Goal: Find specific page/section: Find specific page/section

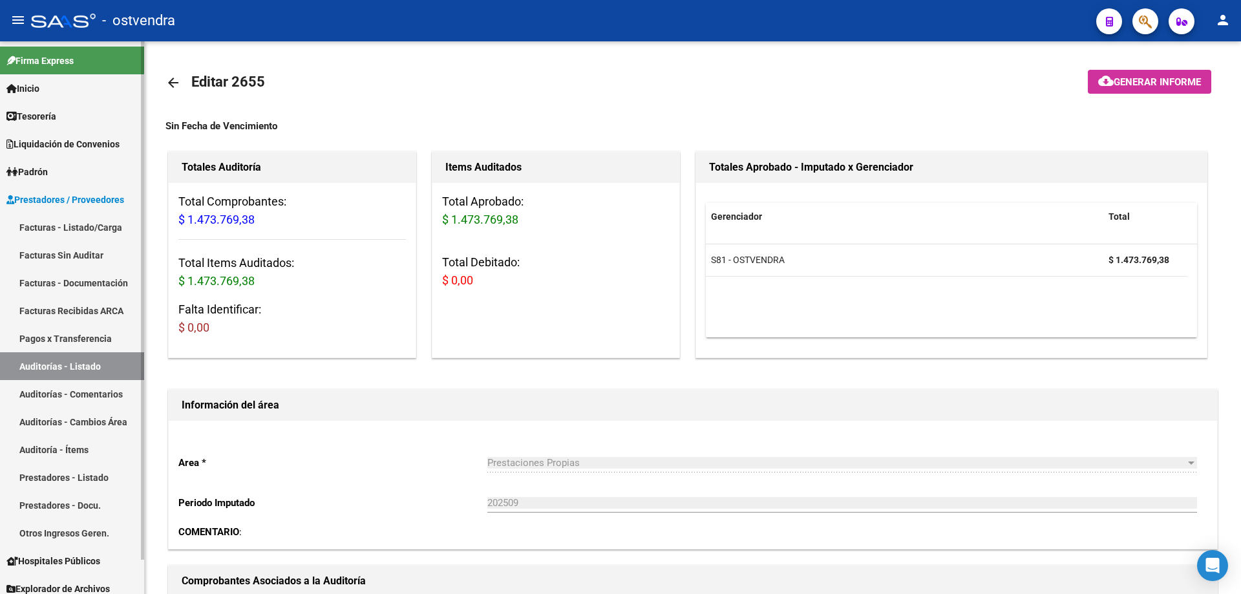
scroll to position [323, 0]
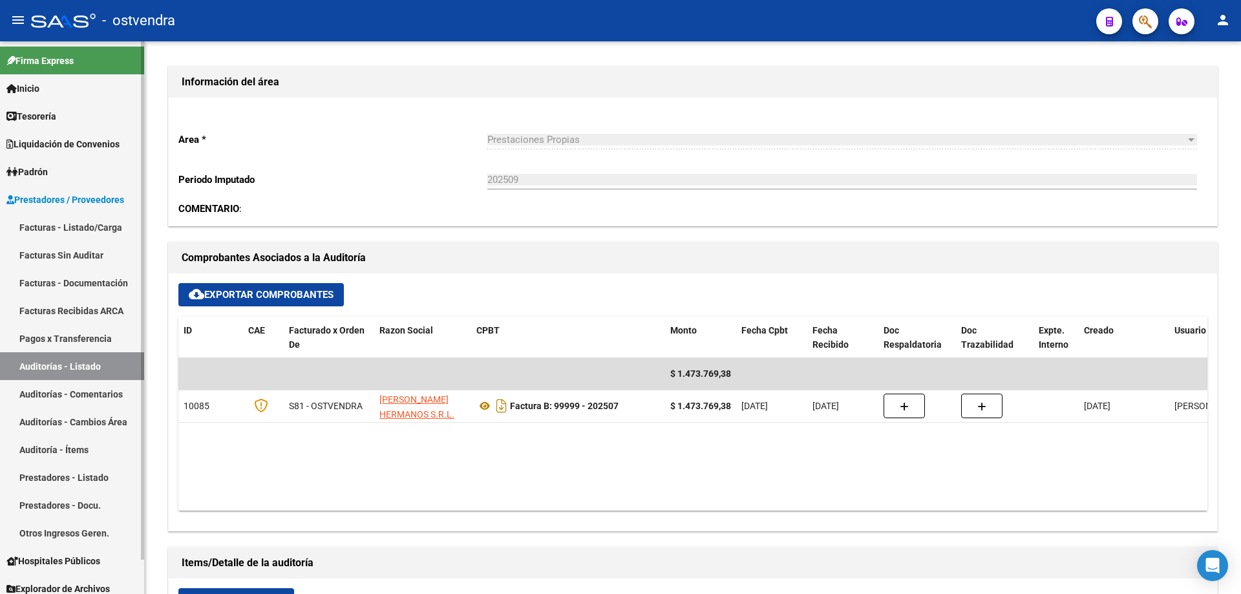
click at [39, 90] on span "Inicio" at bounding box center [22, 88] width 33 height 14
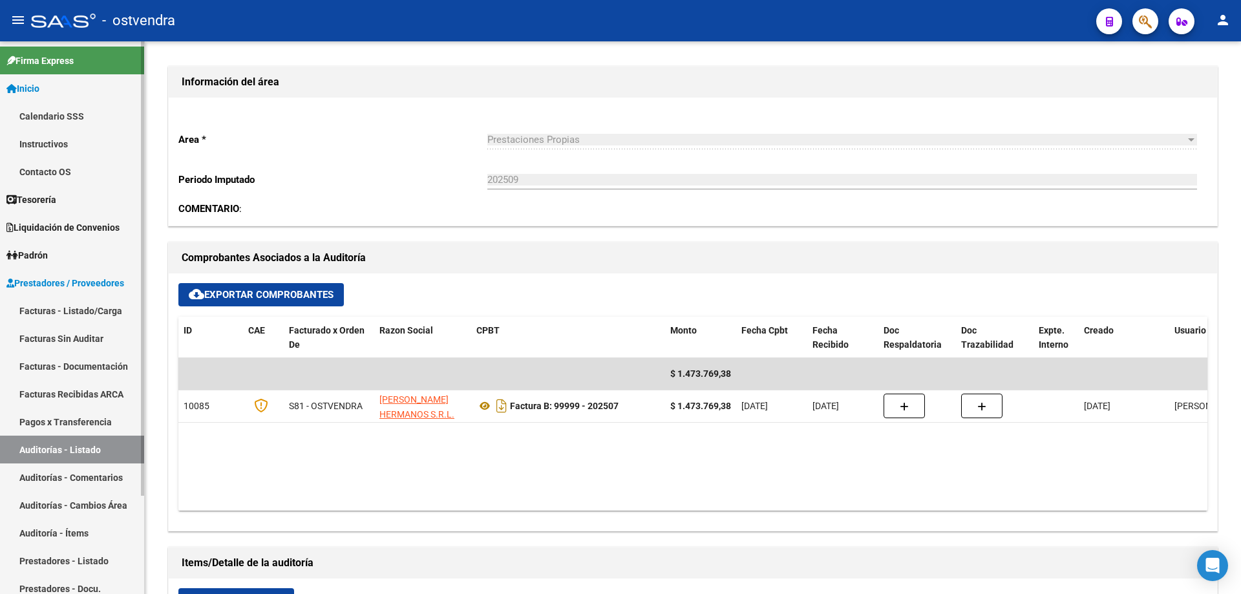
click at [53, 196] on span "Tesorería" at bounding box center [31, 200] width 50 height 14
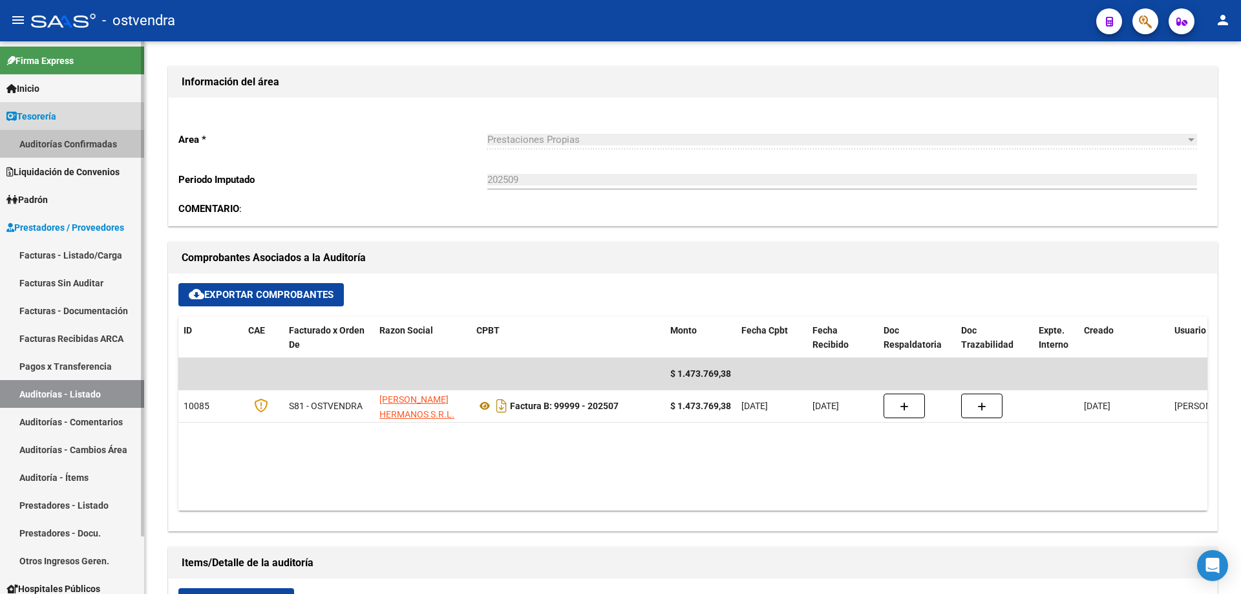
click at [57, 151] on link "Auditorías Confirmadas" at bounding box center [72, 144] width 144 height 28
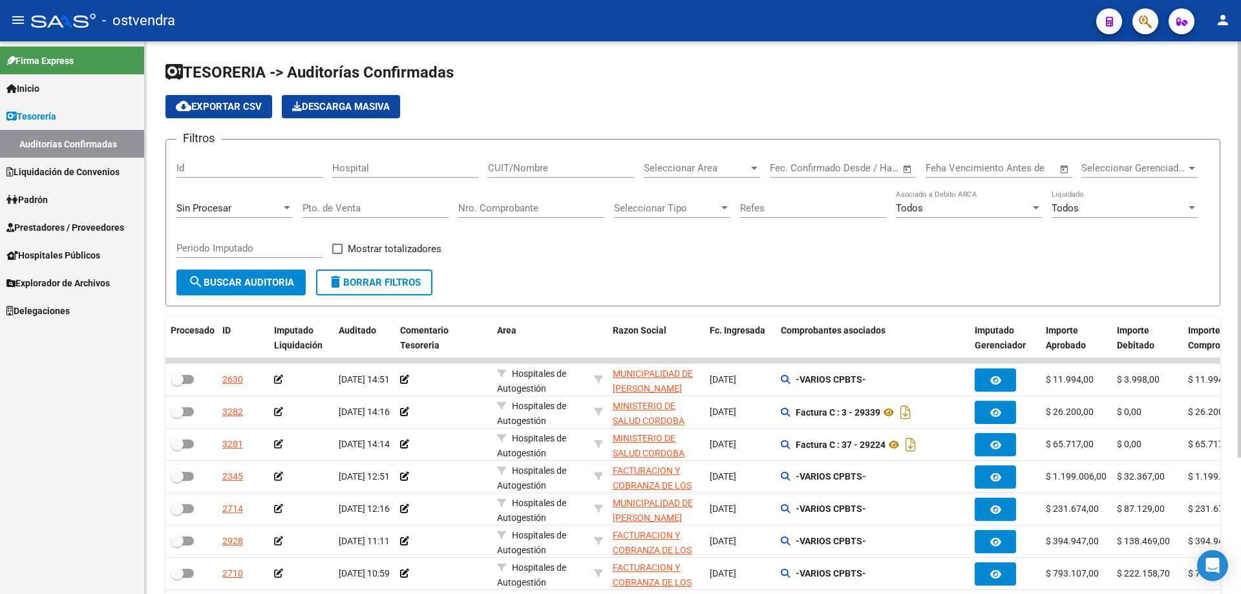
click at [538, 160] on div "CUIT/Nombre" at bounding box center [561, 164] width 146 height 28
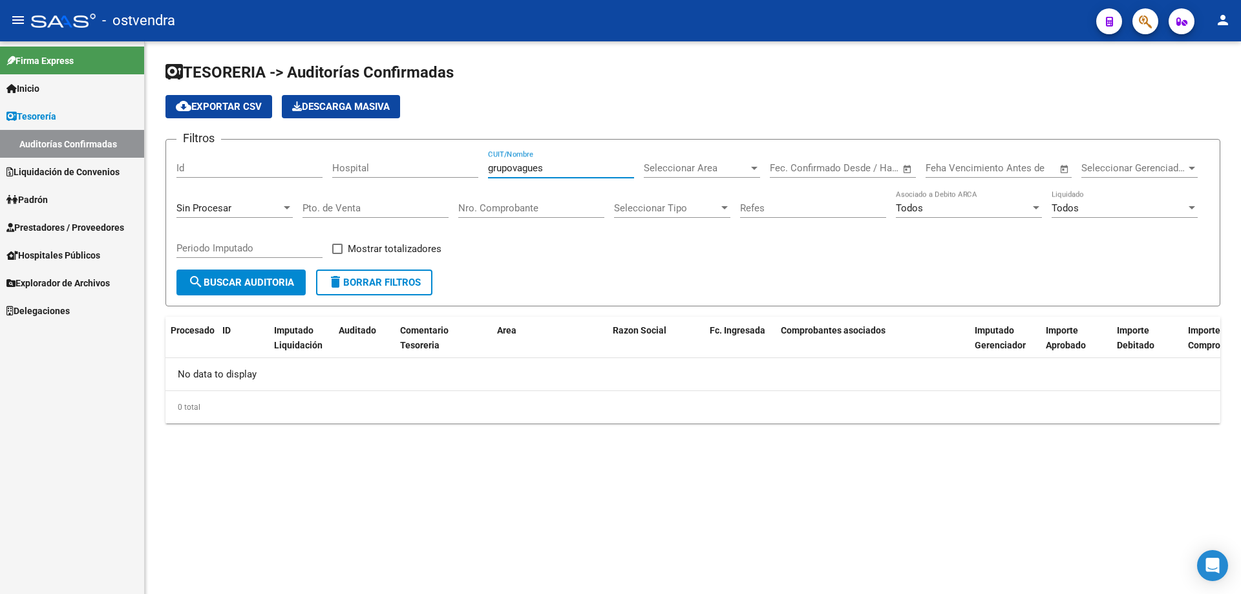
click at [566, 167] on input "grupovagues" at bounding box center [561, 168] width 146 height 12
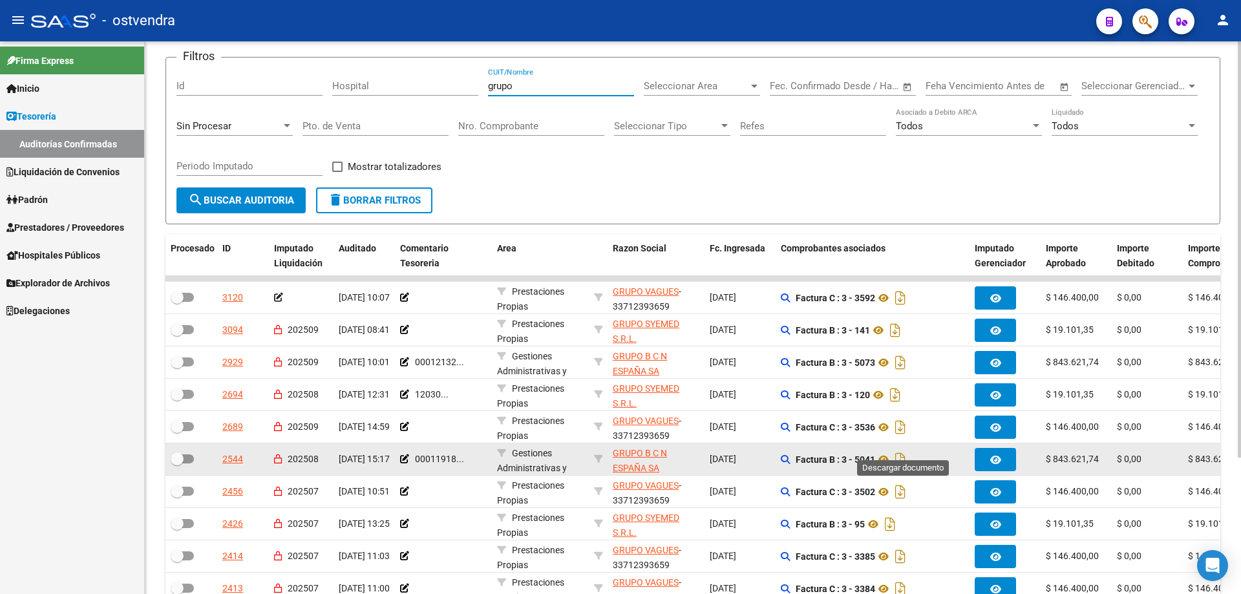
scroll to position [129, 0]
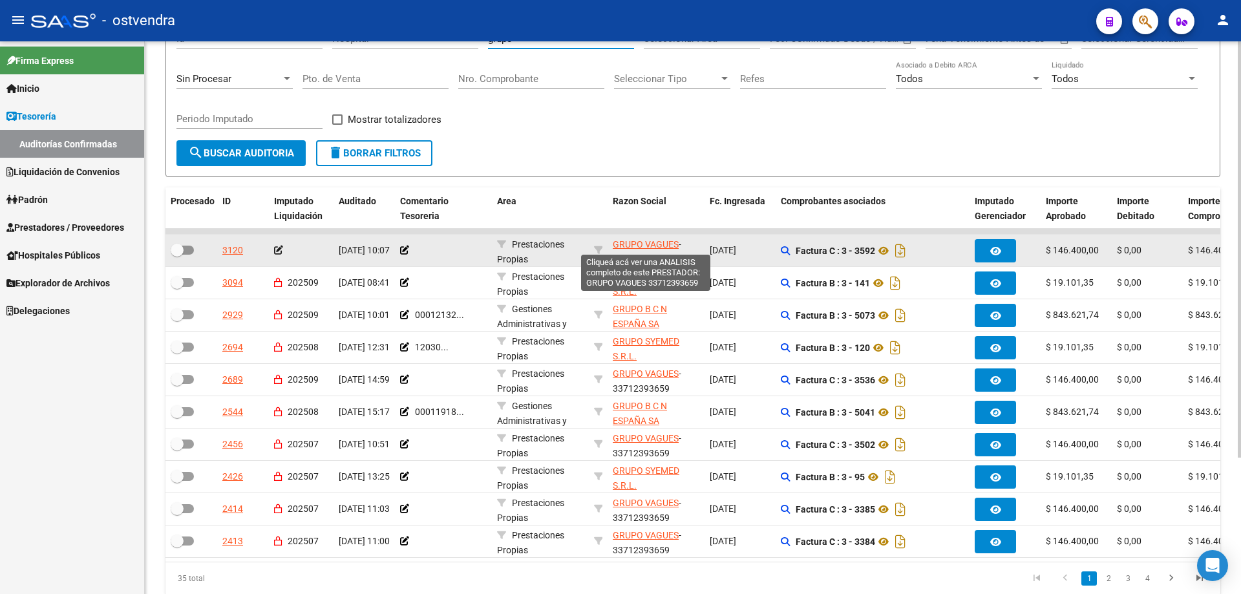
type input "grupo"
click at [639, 243] on span "GRUPO VAGUES" at bounding box center [646, 244] width 66 height 10
type textarea "33712393659"
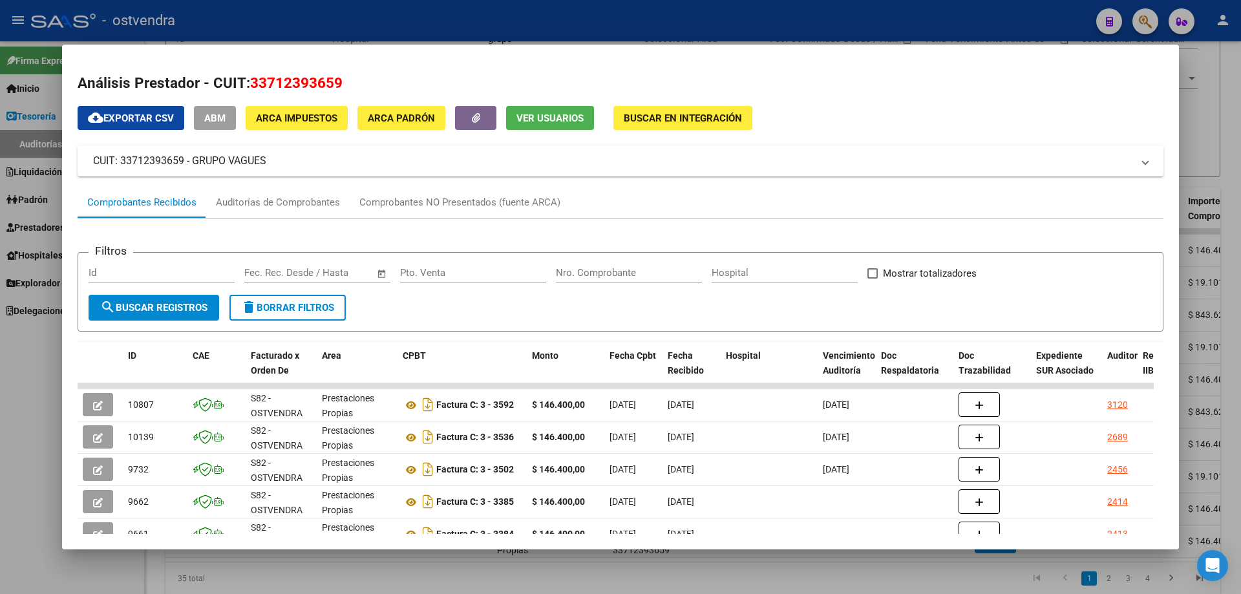
drag, startPoint x: 248, startPoint y: 81, endPoint x: 359, endPoint y: 70, distance: 111.1
click at [391, 73] on h2 "Análisis Prestador - CUIT: 33712393659" at bounding box center [621, 83] width 1086 height 22
copy h2 "33712393659"
click at [381, 32] on div at bounding box center [620, 297] width 1241 height 594
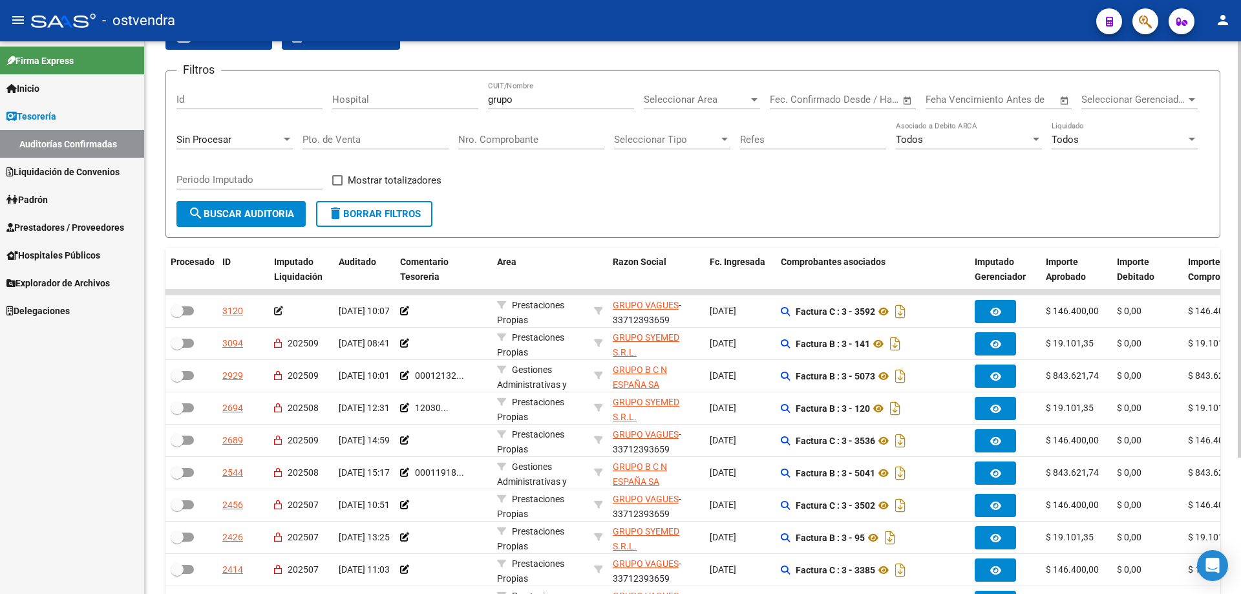
scroll to position [65, 0]
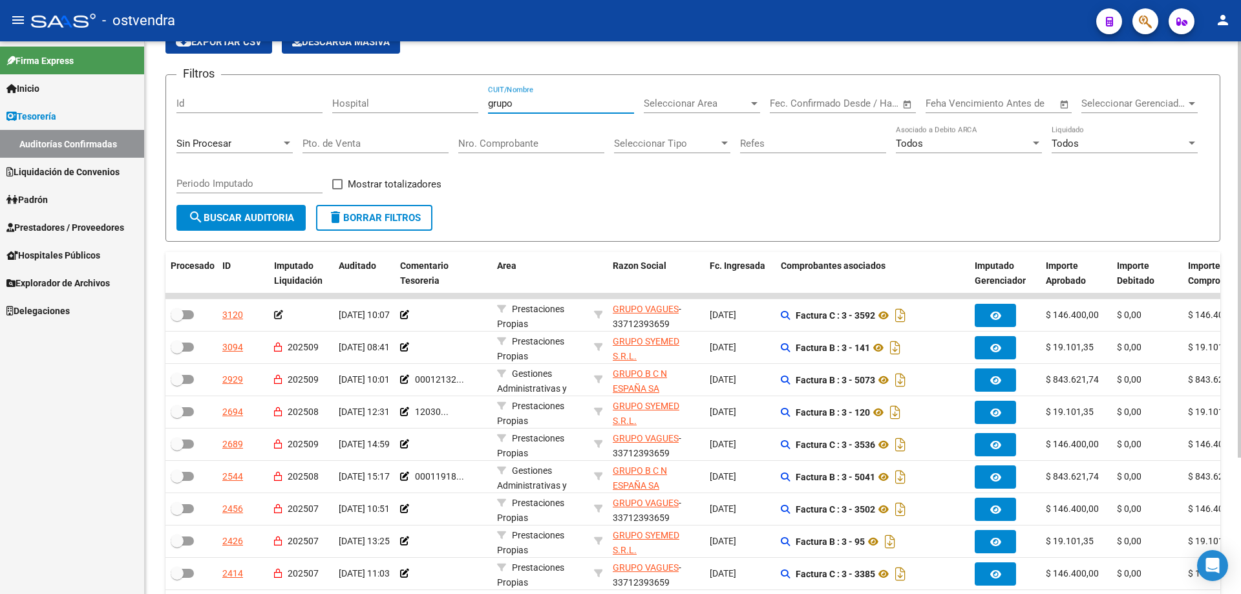
drag, startPoint x: 516, startPoint y: 109, endPoint x: 418, endPoint y: 130, distance: 100.5
click at [436, 109] on div "Filtros Id Hospital grupo CUIT/Nombre Seleccionar Area Seleccionar Area Fecha i…" at bounding box center [692, 145] width 1033 height 120
paste input "33712393659"
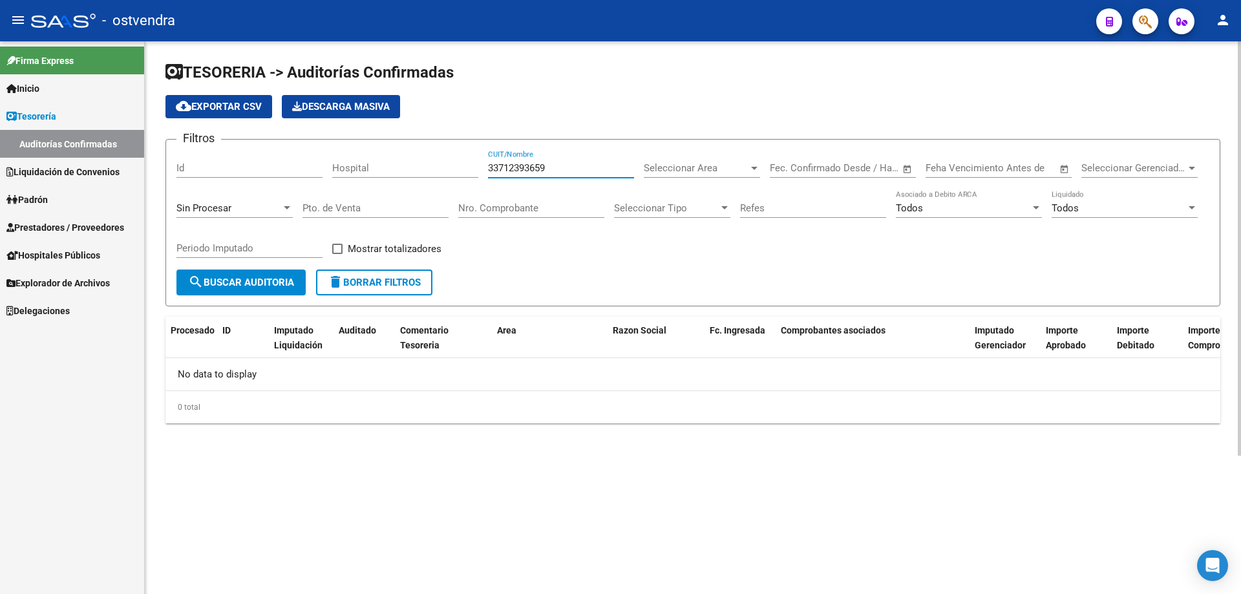
scroll to position [0, 0]
type input "33712393659"
drag, startPoint x: 559, startPoint y: 173, endPoint x: 392, endPoint y: 215, distance: 172.8
click at [392, 212] on div "Filtros Id Hospital 33712393659 CUIT/Nombre Seleccionar Area Seleccionar Area F…" at bounding box center [692, 210] width 1033 height 120
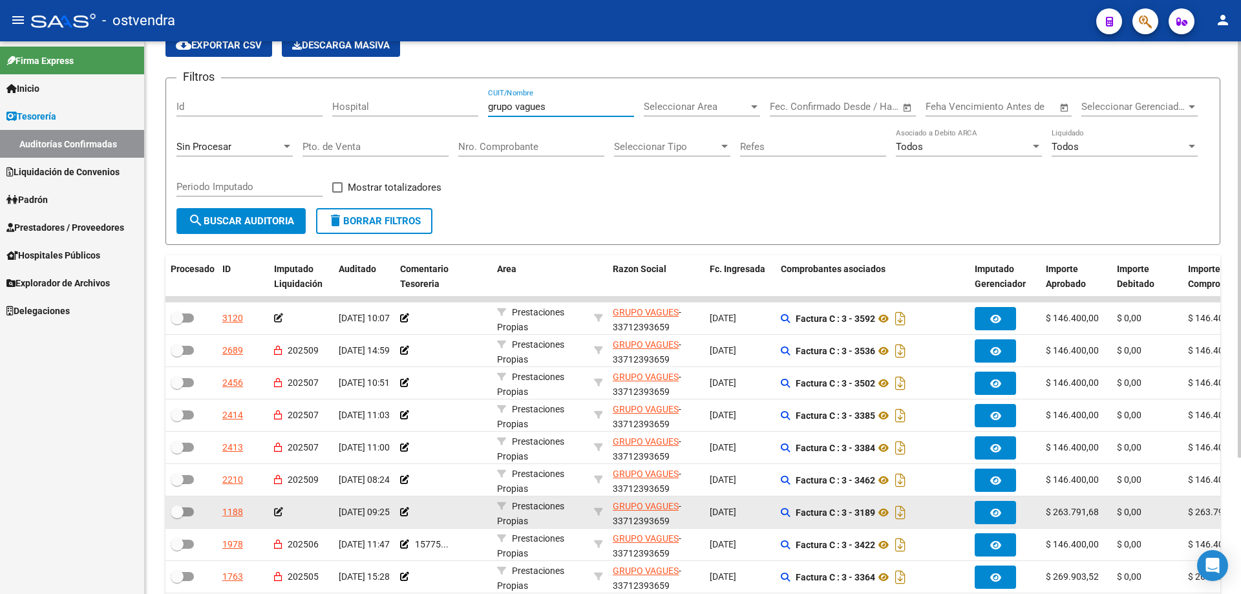
scroll to position [181, 0]
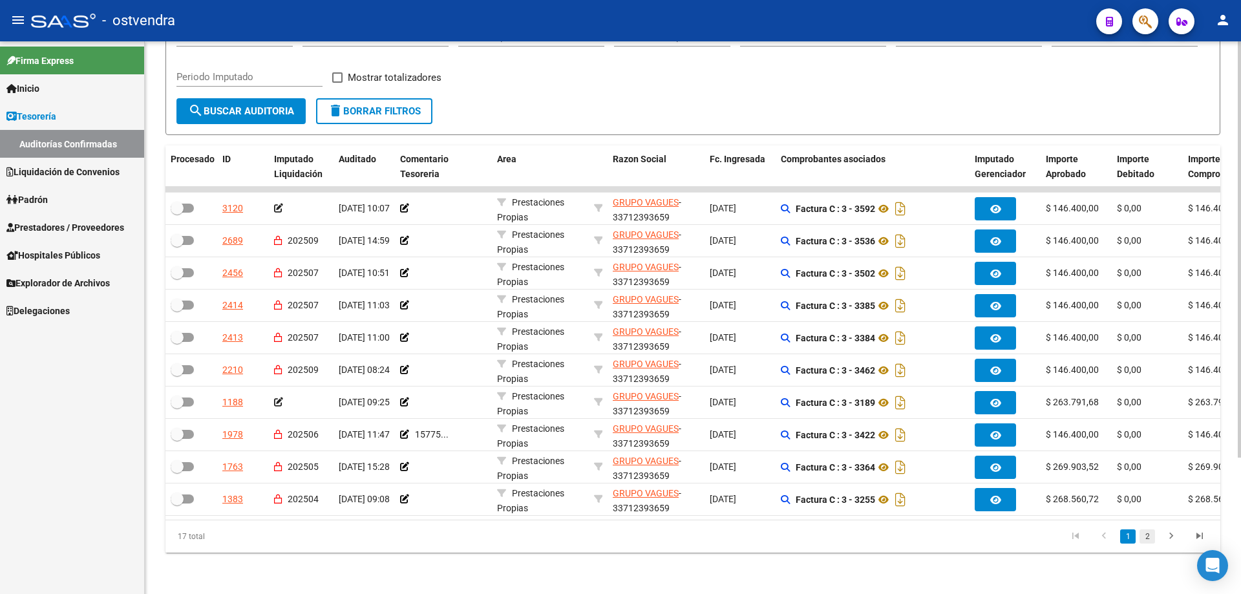
type input "grupo vagues"
click at [1152, 536] on link "2" at bounding box center [1148, 536] width 16 height 14
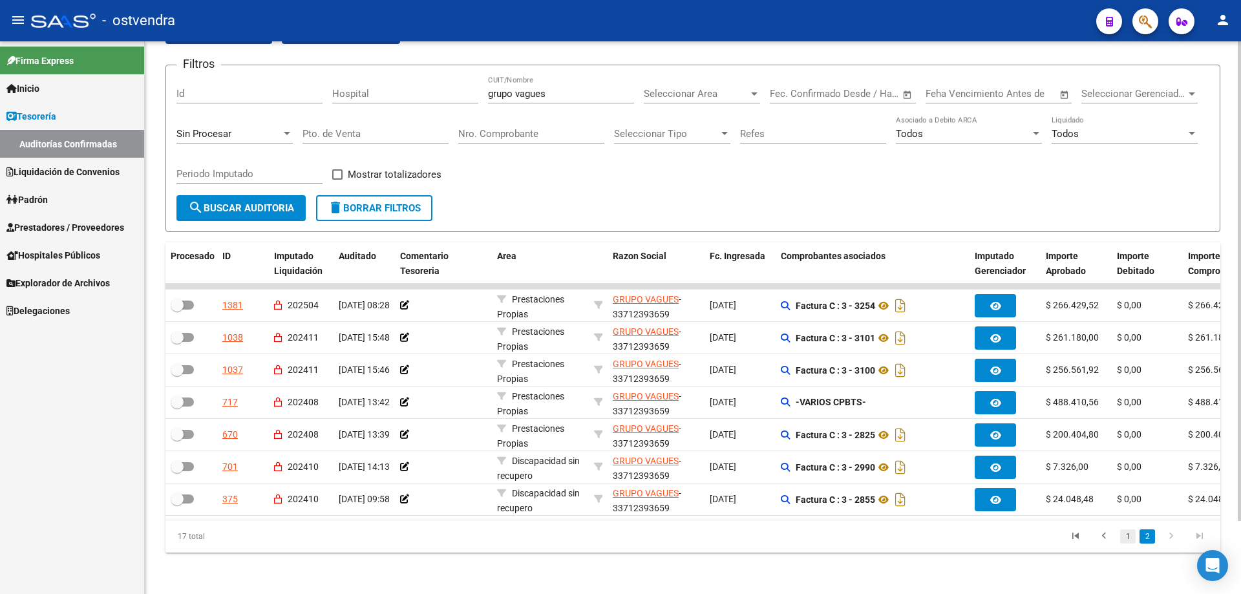
scroll to position [84, 0]
click at [1123, 540] on link "1" at bounding box center [1128, 536] width 16 height 14
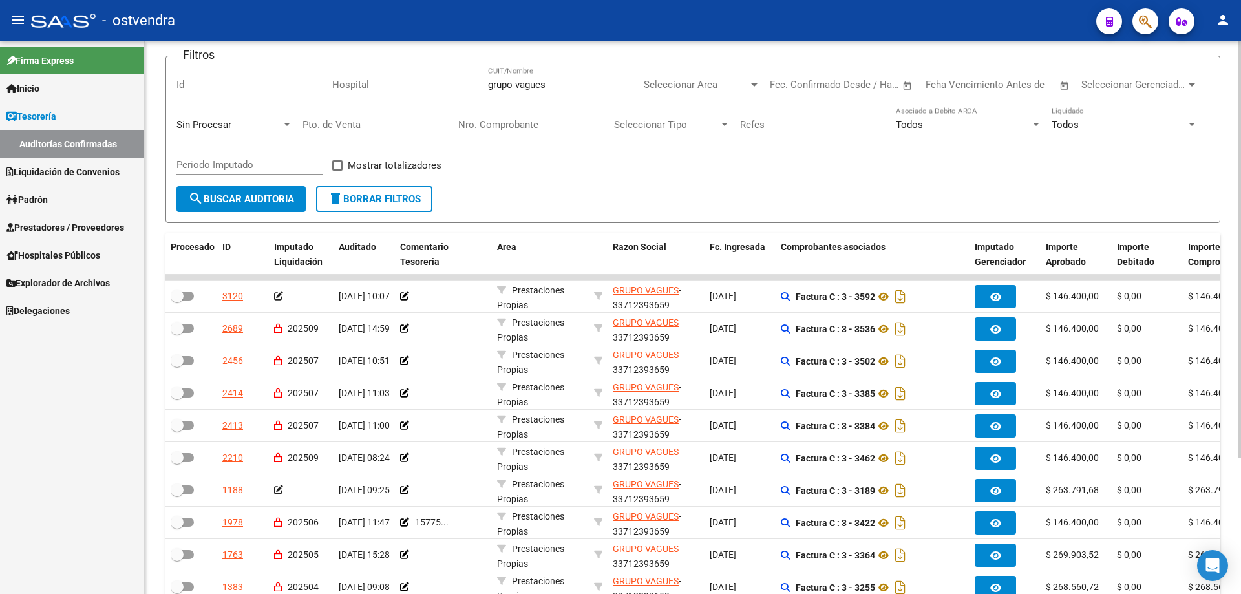
scroll to position [0, 0]
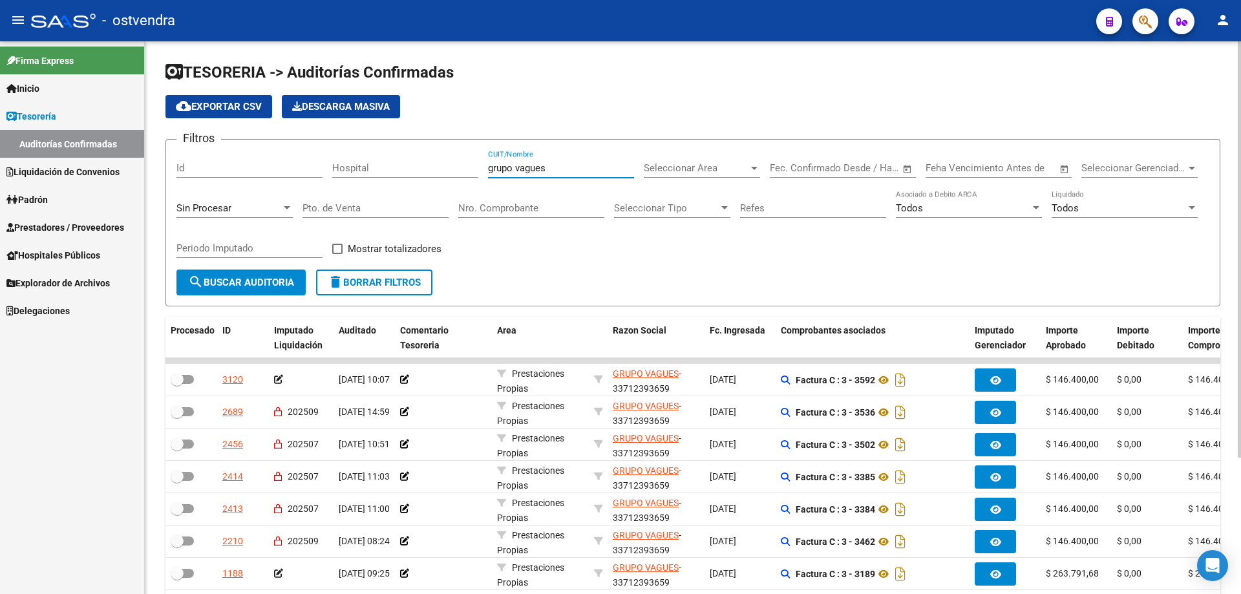
drag, startPoint x: 553, startPoint y: 165, endPoint x: 407, endPoint y: 187, distance: 148.5
click at [407, 186] on div "Filtros Id Hospital grupo vagues CUIT/Nombre Seleccionar Area Seleccionar Area …" at bounding box center [692, 210] width 1033 height 120
type input "202507"
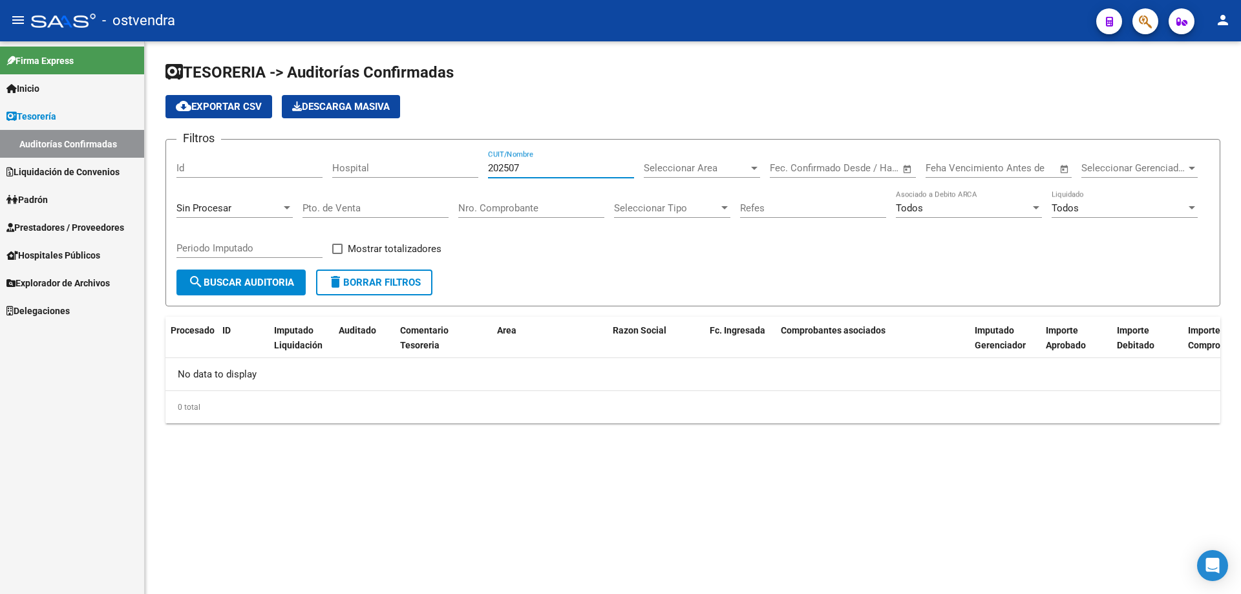
drag, startPoint x: 564, startPoint y: 167, endPoint x: 474, endPoint y: 182, distance: 91.2
click at [474, 182] on div "Filtros Id Hospital 202507 CUIT/Nombre Seleccionar Area Seleccionar Area Fecha …" at bounding box center [692, 210] width 1033 height 120
type input "202507"
click at [263, 288] on span "search Buscar Auditoria" at bounding box center [241, 283] width 106 height 12
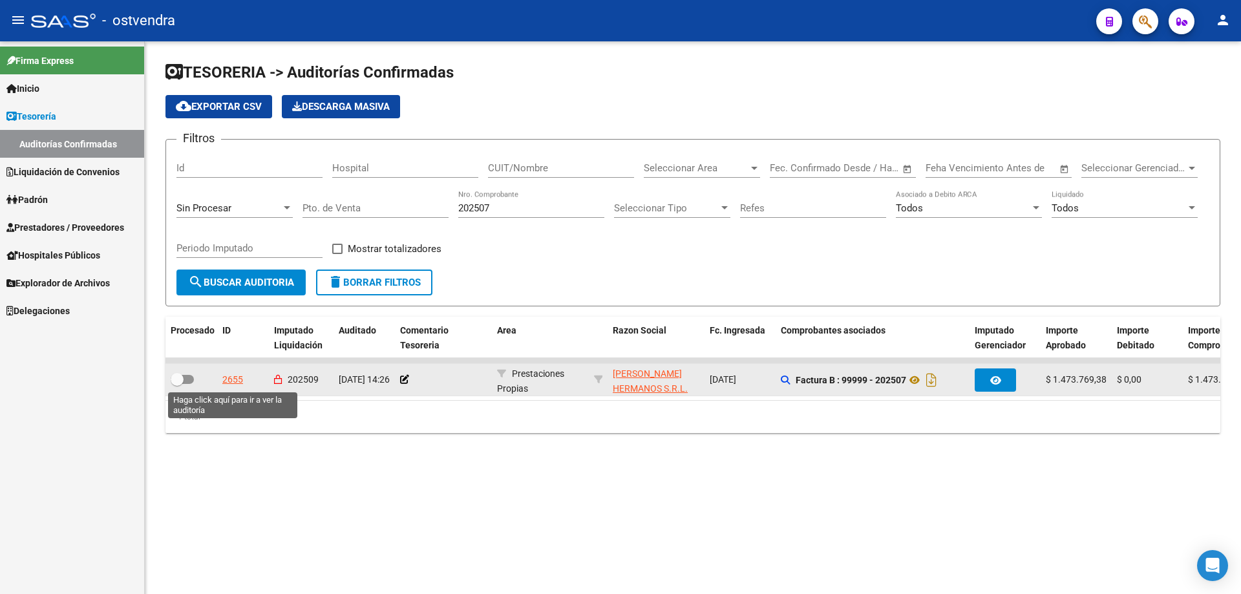
click at [242, 383] on div "2655" at bounding box center [232, 379] width 21 height 15
